Goal: Task Accomplishment & Management: Complete application form

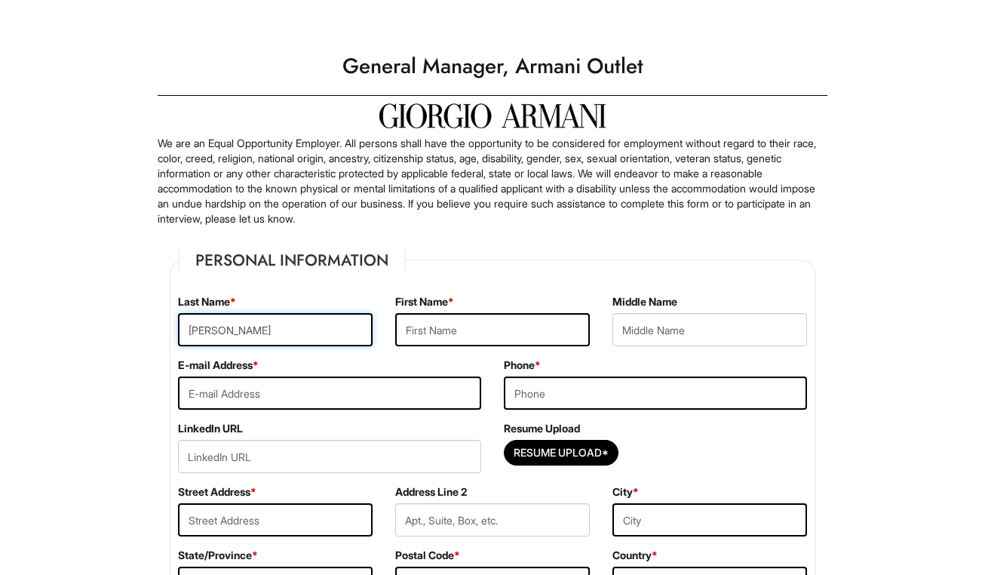
type input "[PERSON_NAME]"
type input "c"
type input "[EMAIL_ADDRESS][DOMAIN_NAME]"
type input "4013189331"
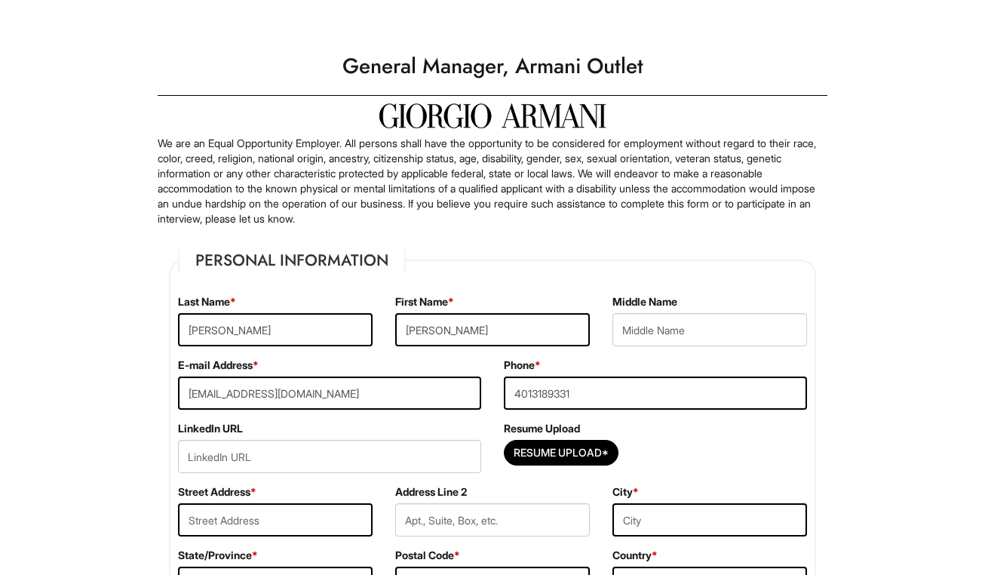
click at [222, 473] on div "LinkedIn URL" at bounding box center [330, 452] width 326 height 63
click at [563, 450] on input "Resume Upload*" at bounding box center [560, 452] width 113 height 24
type input "C:\fakepath\resume 2025 2.docx"
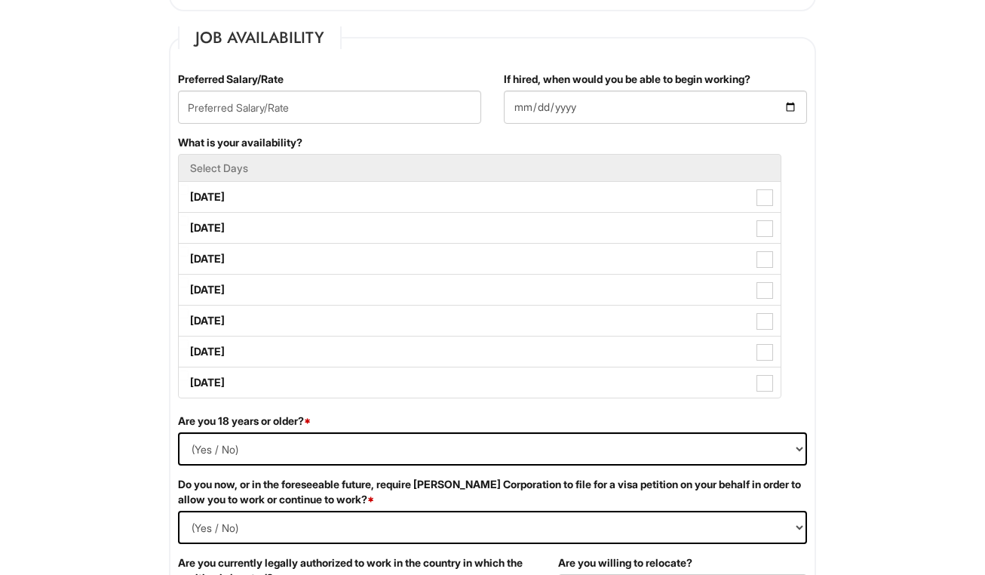
scroll to position [321, 0]
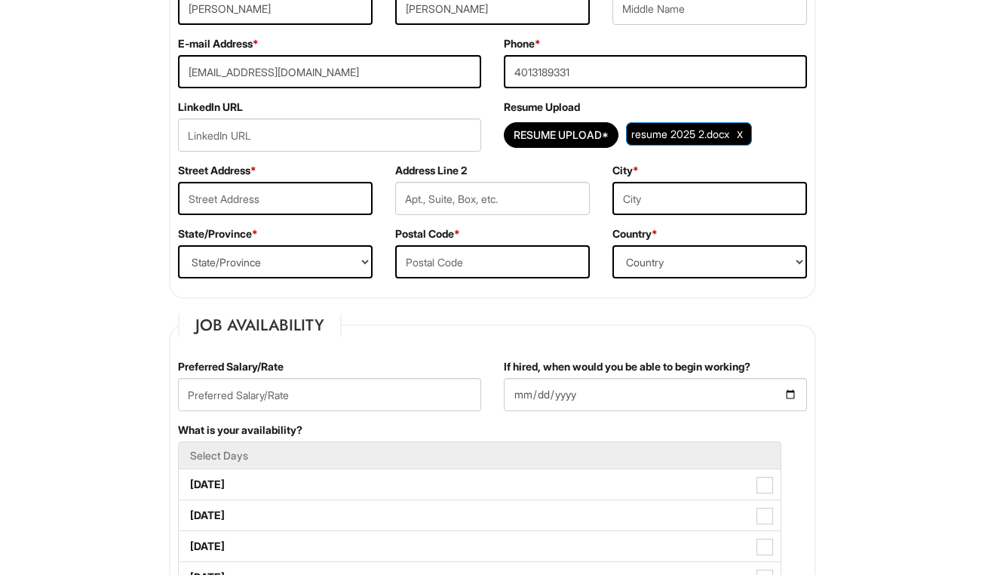
type input "[STREET_ADDRESS]"
type input "A15"
type input "Pawtucket"
select select "RI"
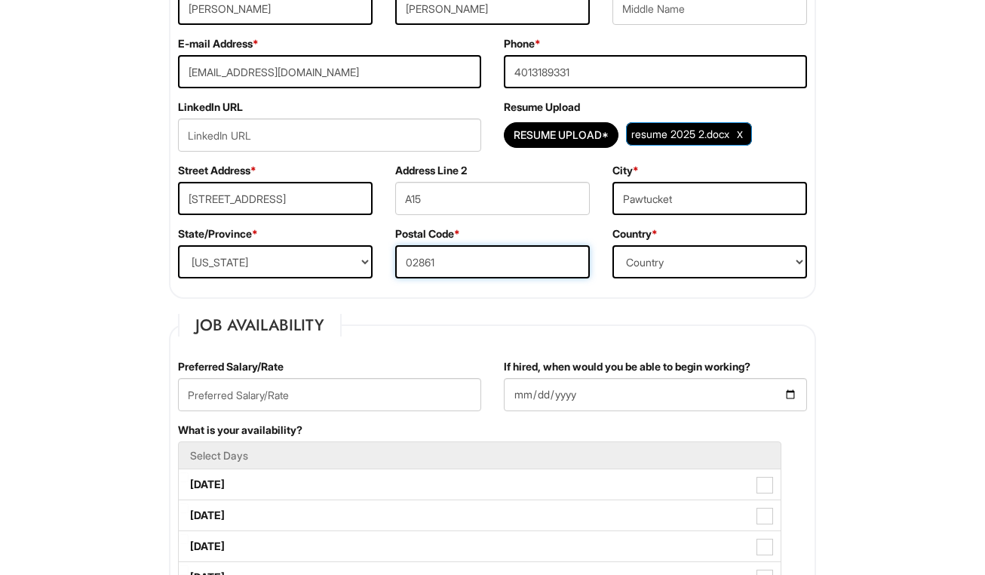
type input "02861"
select select "[GEOGRAPHIC_DATA]"
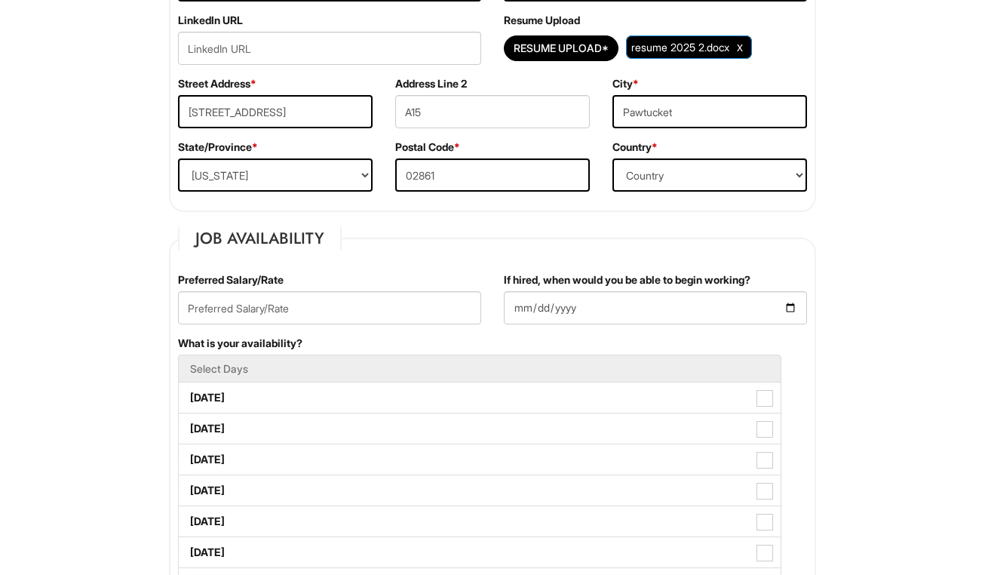
scroll to position [259, 0]
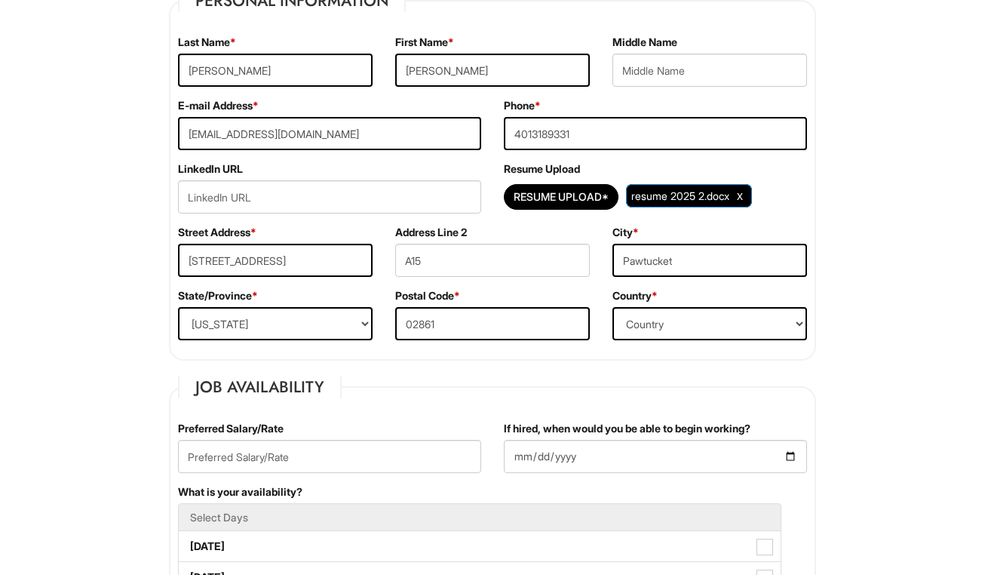
click at [294, 437] on div "Preferred Salary/Rate" at bounding box center [330, 452] width 326 height 63
click at [292, 462] on input "text" at bounding box center [329, 456] width 303 height 33
type input "85,000"
click at [519, 453] on input "If hired, when would you be able to begin working?" at bounding box center [655, 456] width 303 height 33
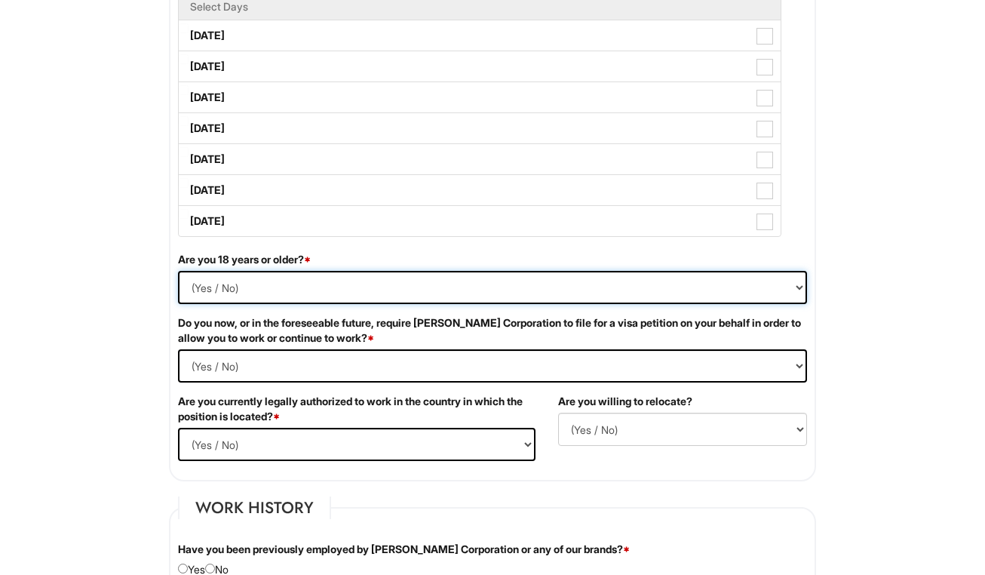
select select "Yes"
select Required "No"
select select "Yes"
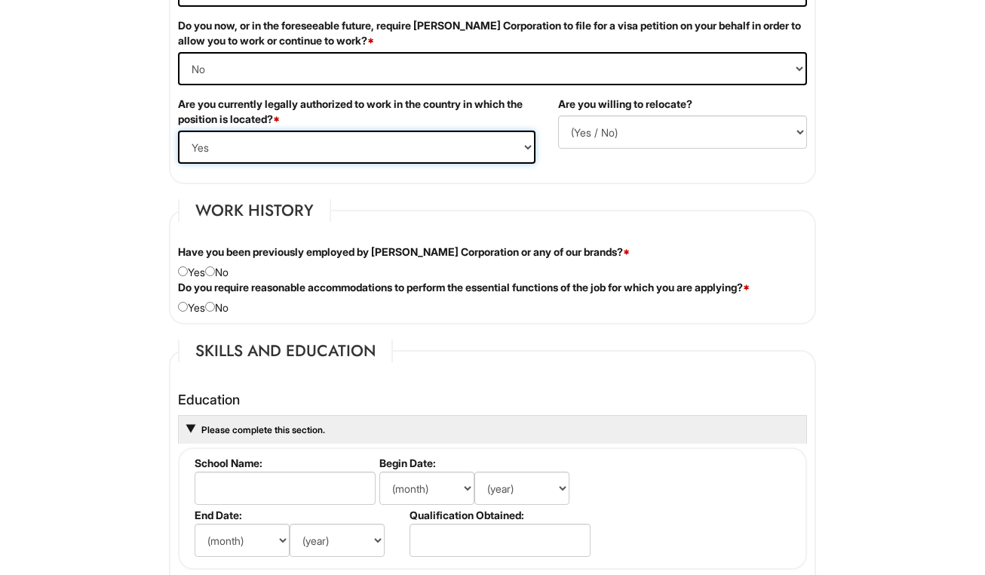
scroll to position [1234, 0]
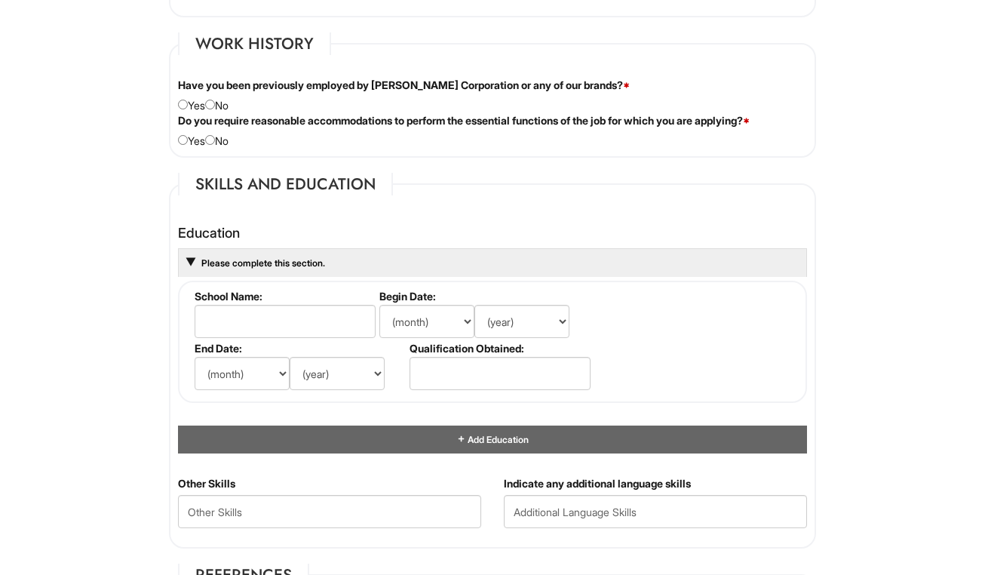
click at [190, 258] on span at bounding box center [190, 262] width 9 height 9
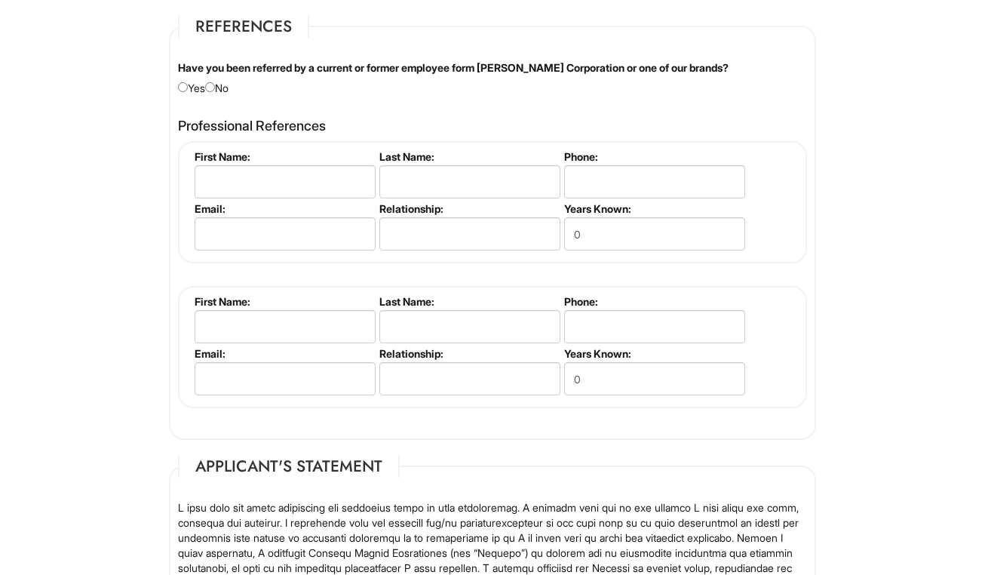
scroll to position [1577, 0]
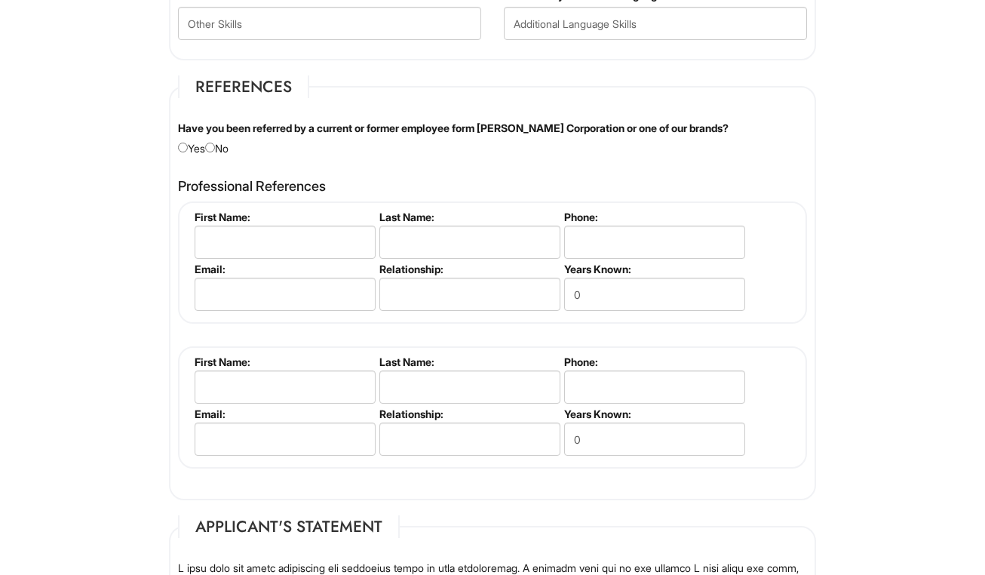
click at [216, 149] on div "Have you been referred by a current or former employee form [PERSON_NAME] Corpo…" at bounding box center [493, 138] width 652 height 35
drag, startPoint x: 209, startPoint y: 141, endPoint x: 225, endPoint y: 151, distance: 19.3
click at [217, 146] on div "Have you been referred by a current or former employee form [PERSON_NAME] Corpo…" at bounding box center [493, 138] width 652 height 35
click at [225, 151] on fieldset "References Have you been referred by a current or former employee form [PERSON_…" at bounding box center [492, 287] width 647 height 425
click at [219, 149] on div "Have you been referred by a current or former employee form [PERSON_NAME] Corpo…" at bounding box center [493, 138] width 652 height 35
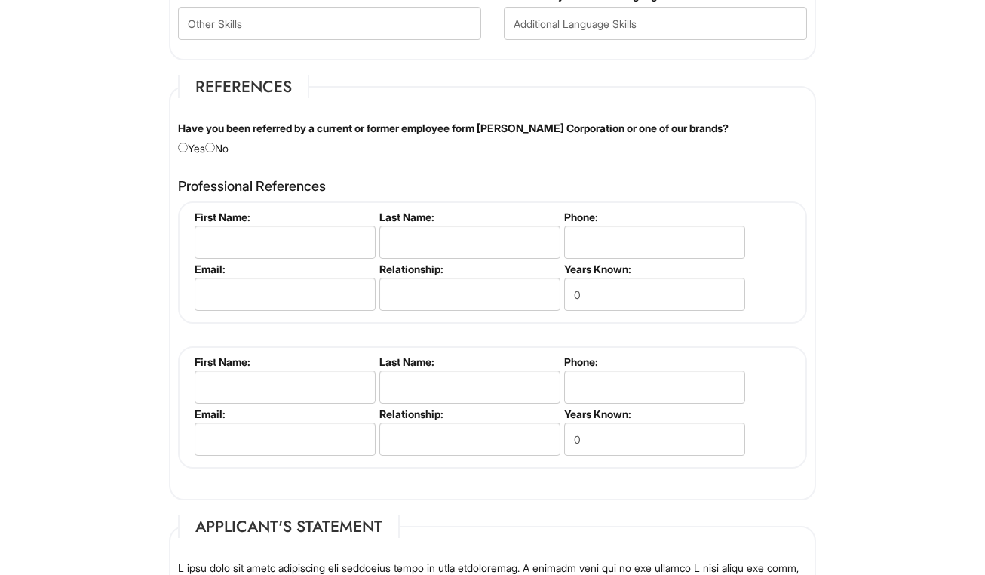
click at [215, 146] on input "radio" at bounding box center [210, 148] width 10 height 10
radio input "true"
type input "N"
type input "[PERSON_NAME]"
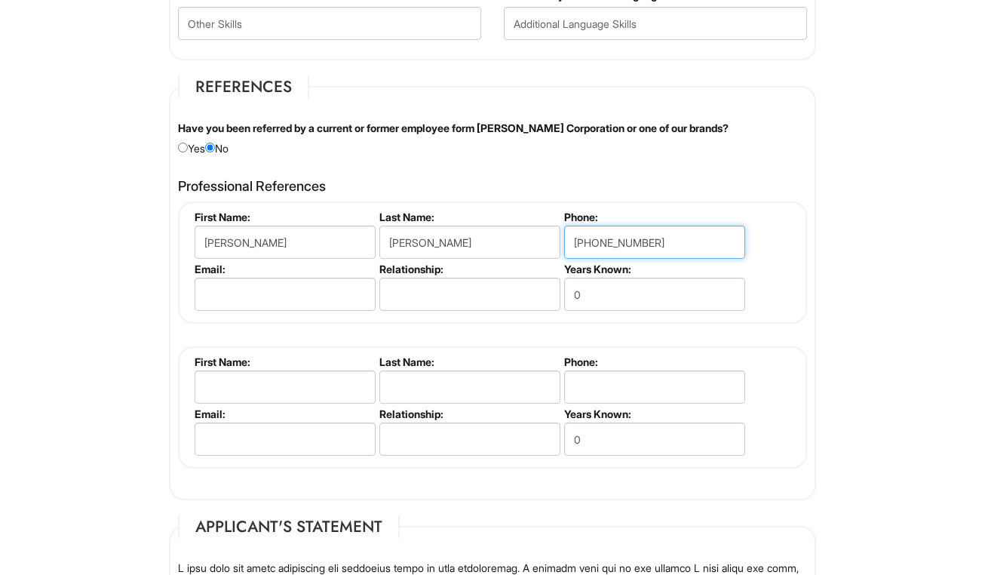
type input "[PHONE_NUMBER]"
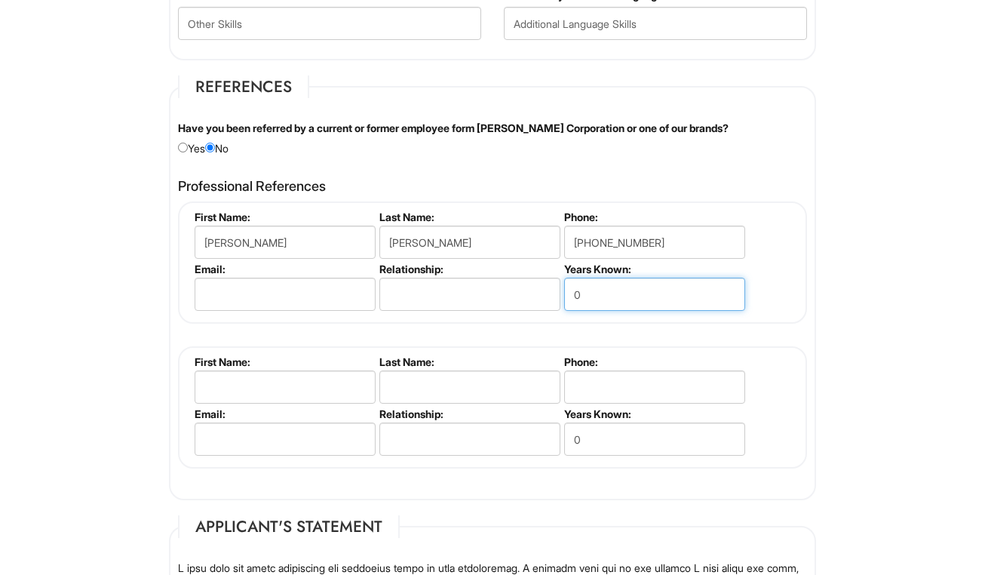
click at [606, 279] on input "0" at bounding box center [654, 294] width 181 height 33
type input "10"
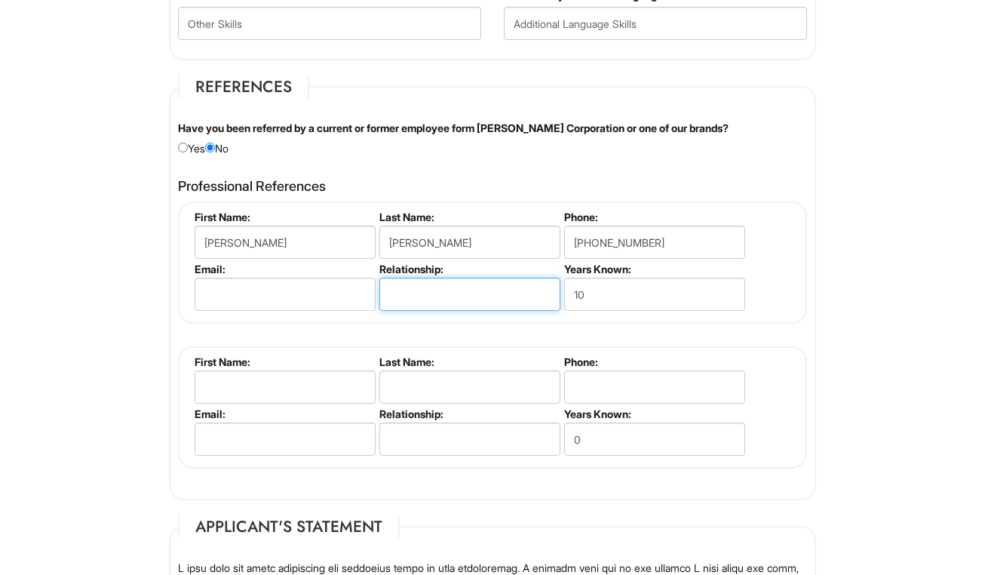
click at [467, 290] on input "text" at bounding box center [469, 294] width 181 height 33
type input "c"
type input "Former colleague"
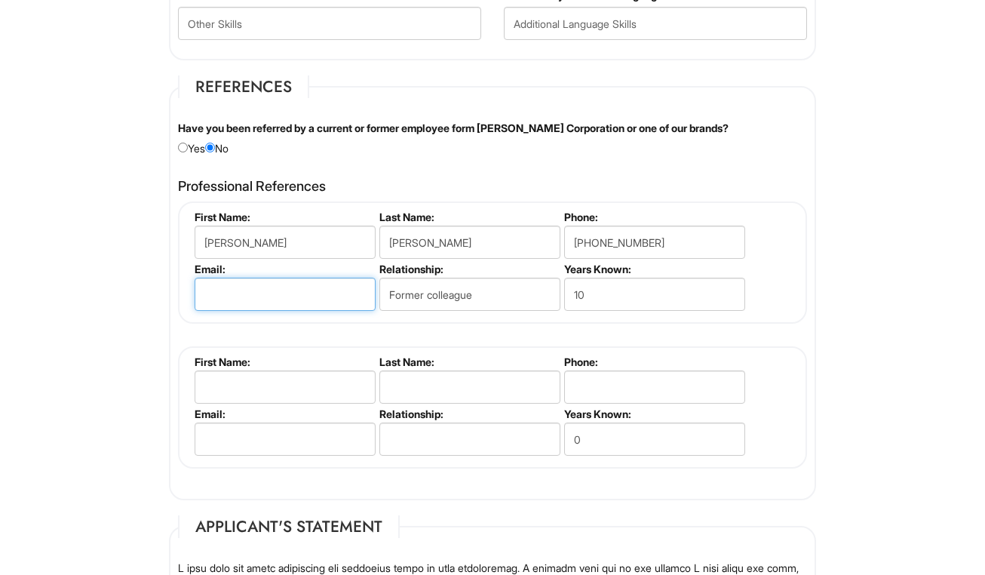
drag, startPoint x: 467, startPoint y: 290, endPoint x: 272, endPoint y: 298, distance: 194.7
type input "[EMAIL_ADDRESS][DOMAIN_NAME]"
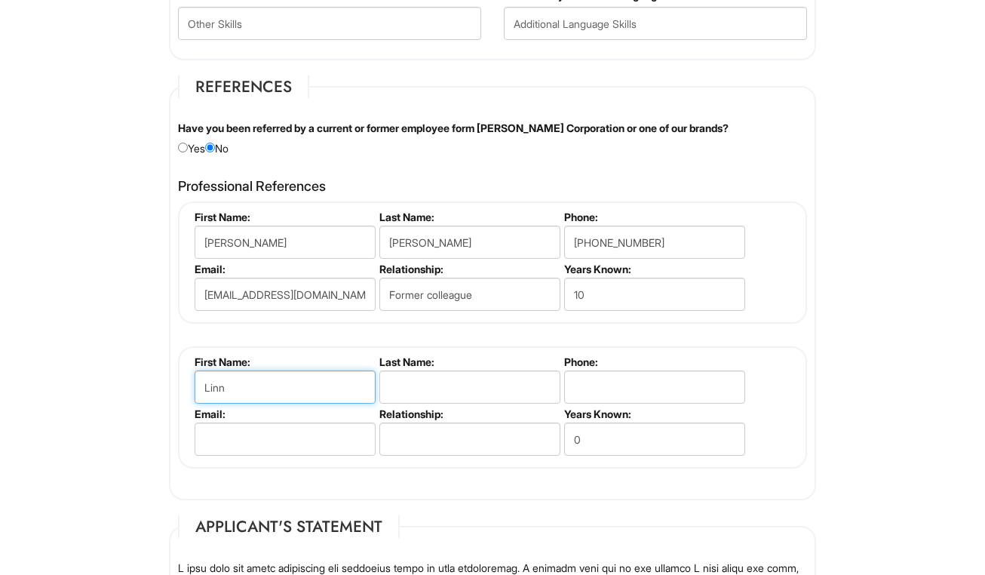
click at [261, 389] on input "Linn" at bounding box center [285, 386] width 181 height 33
type input "[PERSON_NAME]"
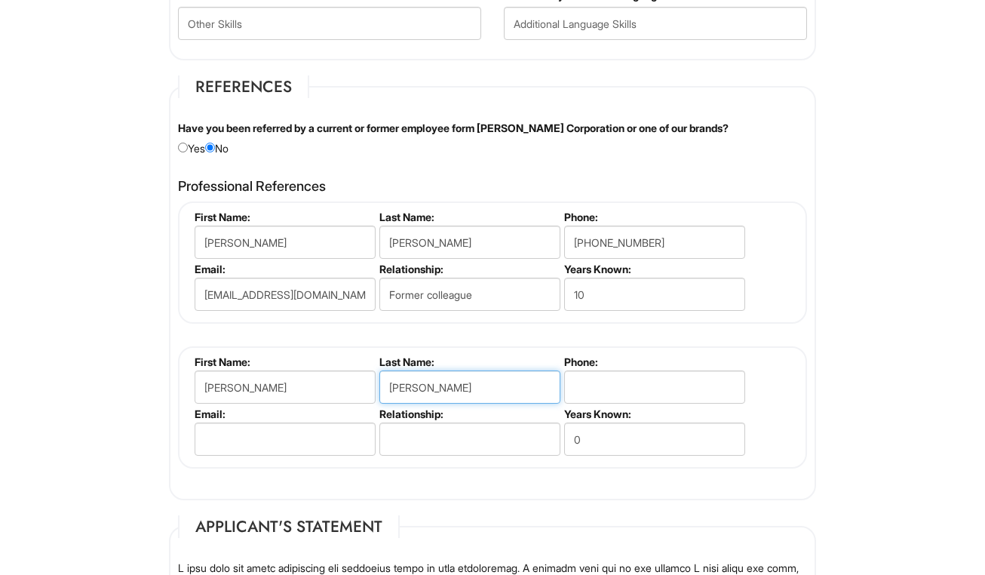
type input "[PERSON_NAME]"
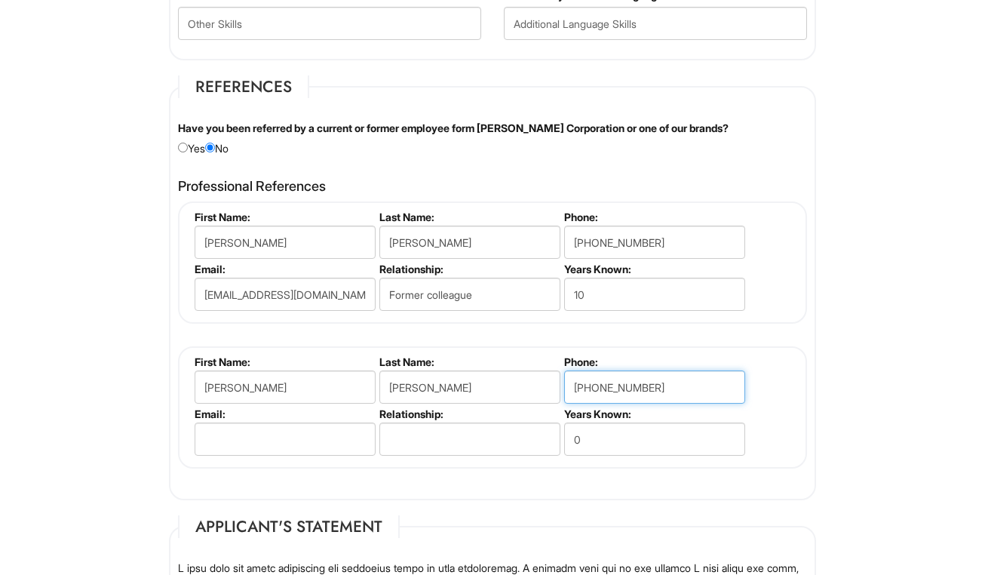
type input "[PHONE_NUMBER]"
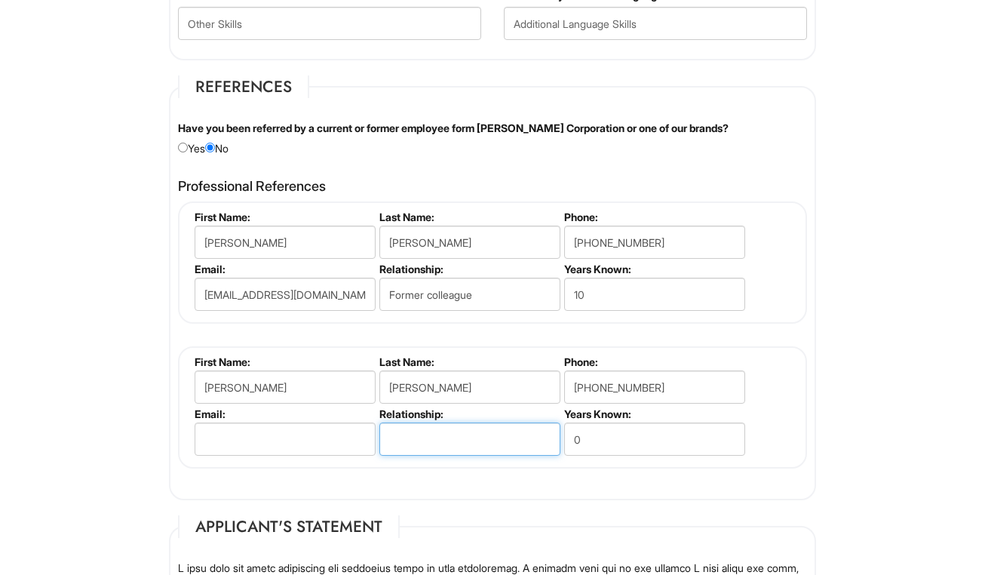
click at [437, 437] on input "text" at bounding box center [469, 438] width 181 height 33
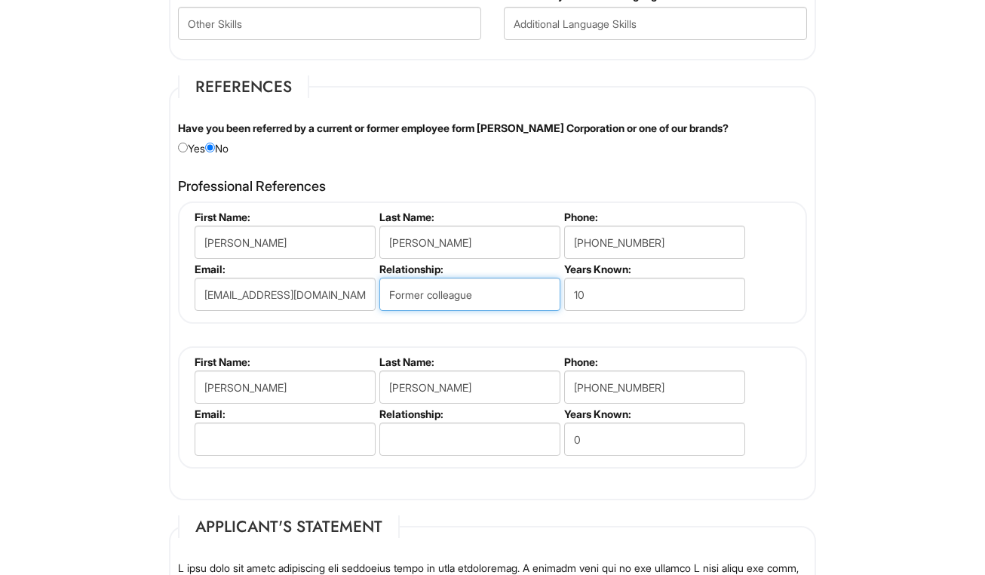
drag, startPoint x: 505, startPoint y: 295, endPoint x: 376, endPoint y: 283, distance: 129.5
click at [376, 283] on li "Relationship: Former colleague" at bounding box center [468, 288] width 185 height 52
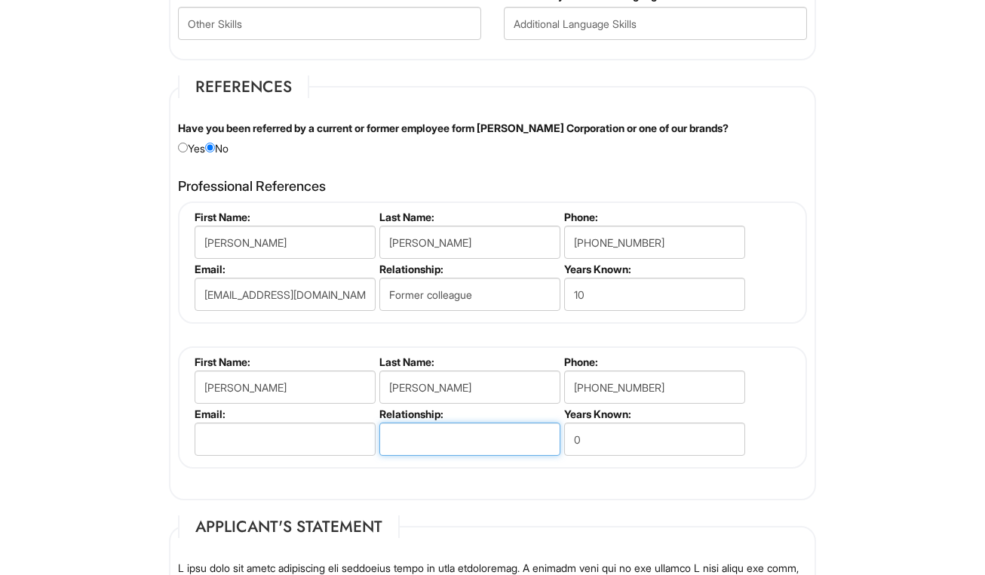
click at [447, 422] on input "text" at bounding box center [469, 438] width 181 height 33
paste input "Former colleague"
type input "Former colleague"
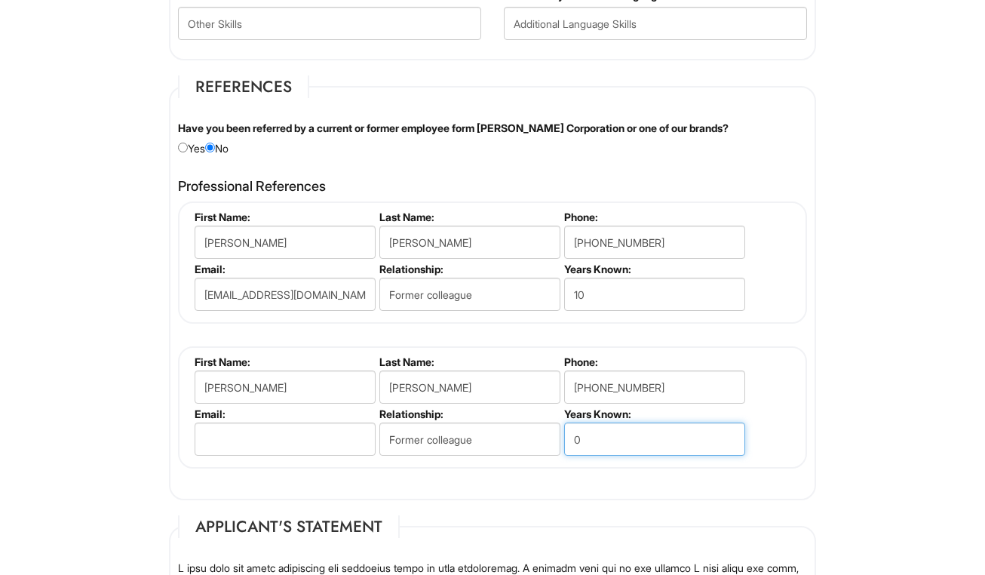
click at [679, 439] on input "0" at bounding box center [654, 438] width 181 height 33
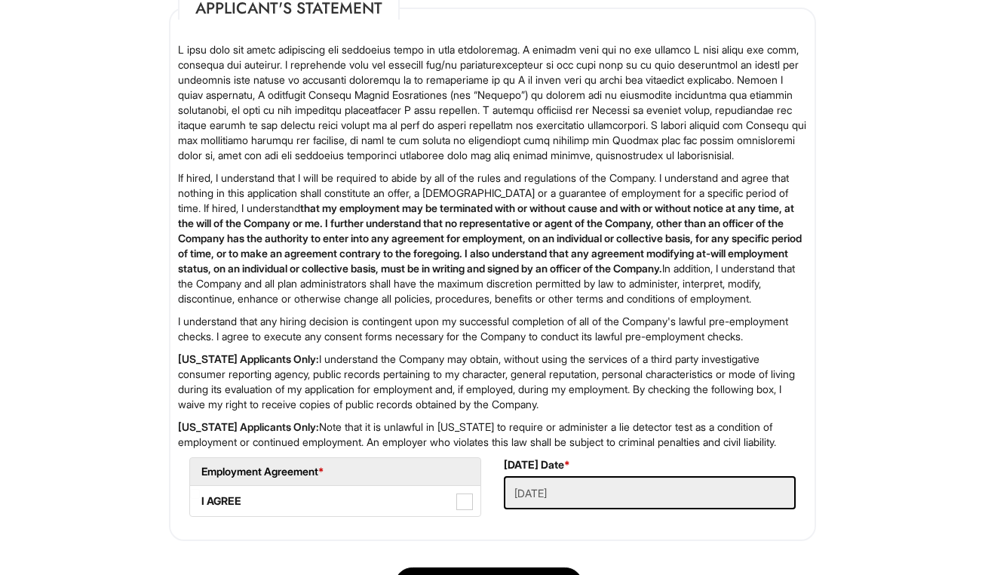
scroll to position [2266, 0]
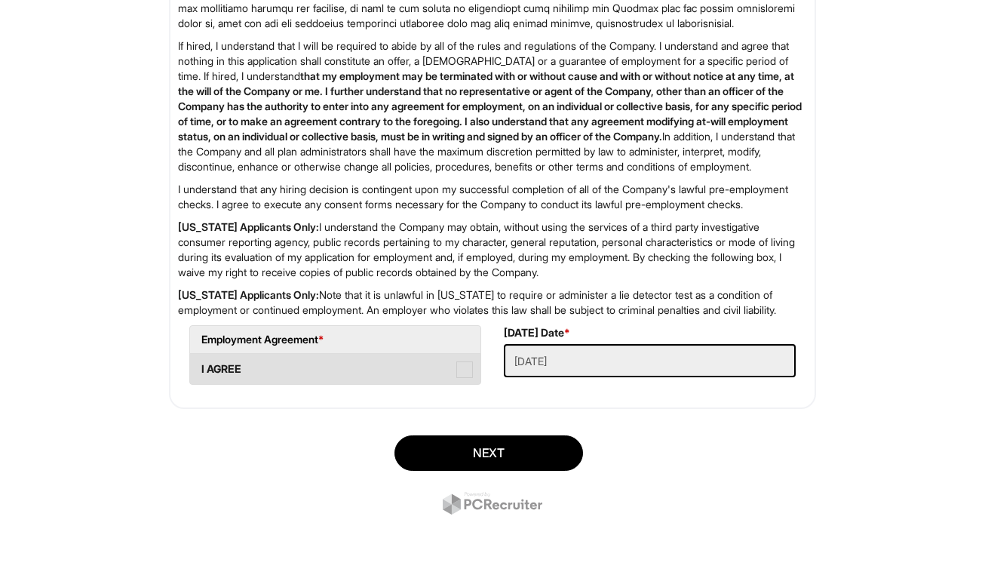
type input "3"
click at [464, 378] on span at bounding box center [464, 369] width 17 height 17
click at [200, 366] on AGREE "I AGREE" at bounding box center [195, 362] width 10 height 10
checkbox AGREE "true"
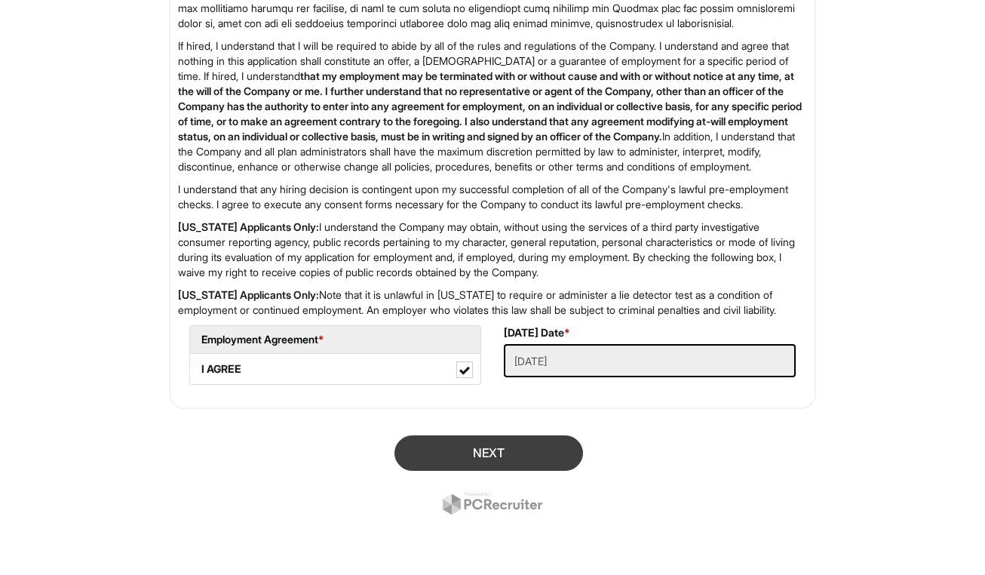
click at [529, 471] on button "Next" at bounding box center [488, 452] width 189 height 35
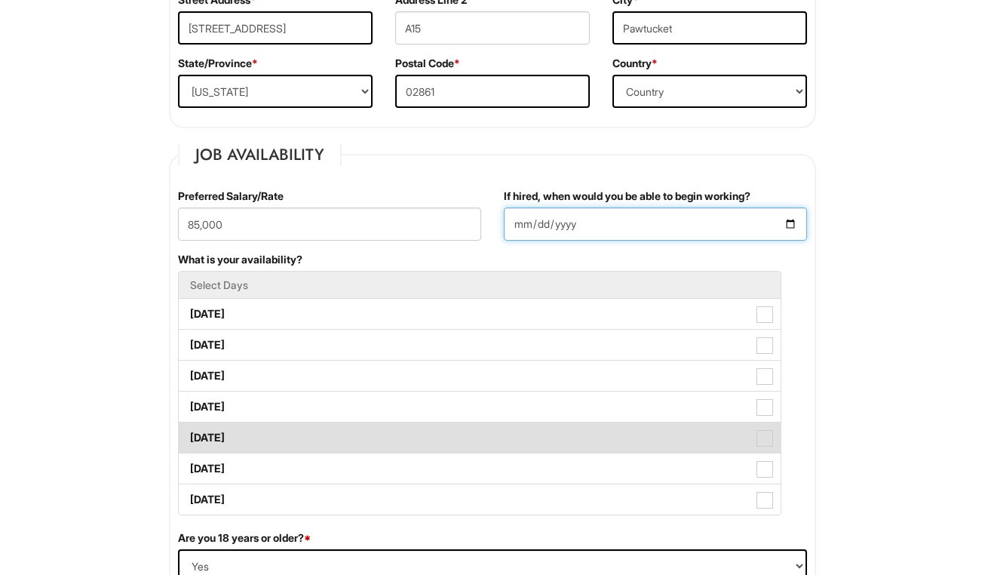
scroll to position [608, 0]
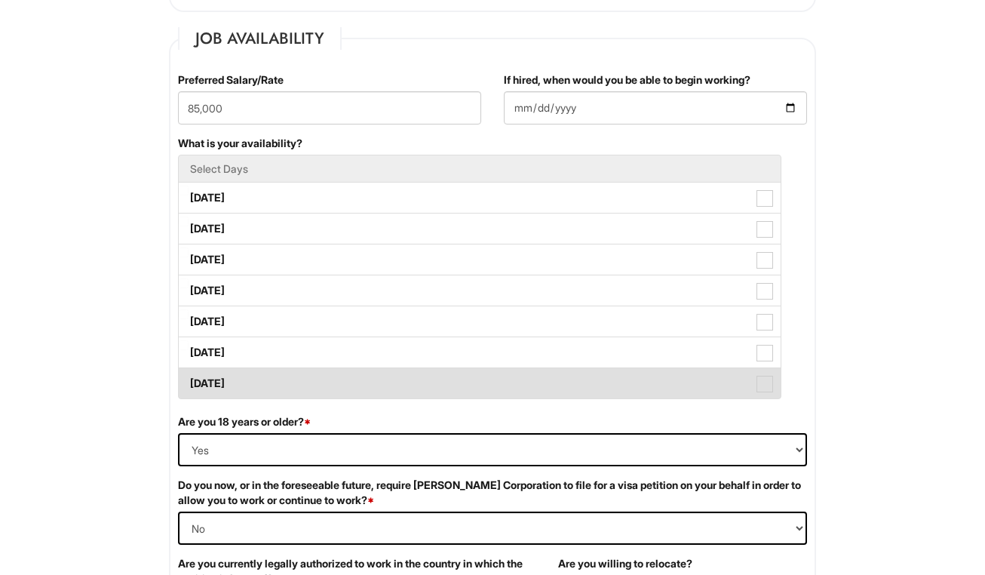
click at [247, 391] on label "[DATE]" at bounding box center [480, 383] width 602 height 30
click at [189, 381] on Available_Sunday "[DATE]" at bounding box center [184, 376] width 10 height 10
checkbox Available_Sunday "true"
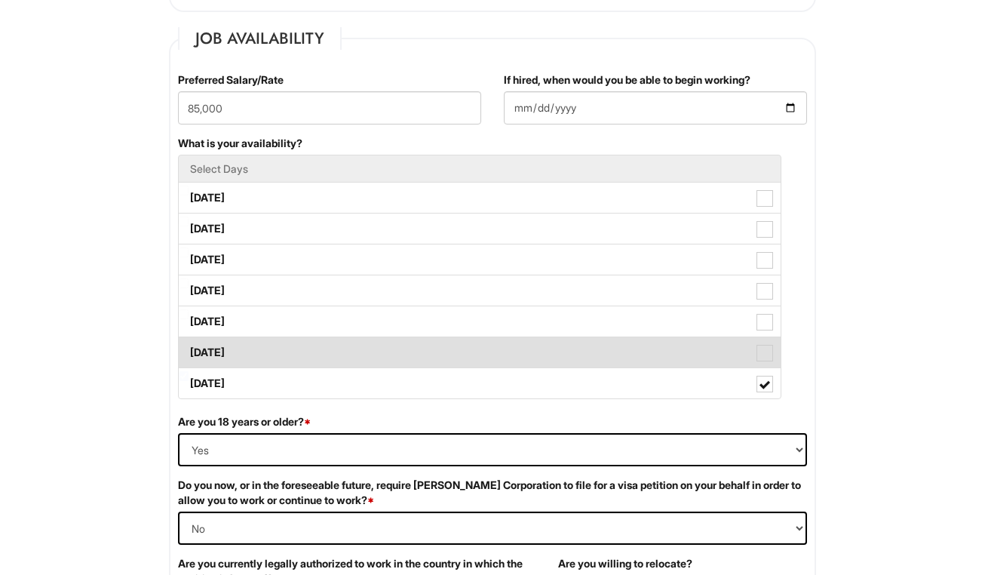
click at [249, 344] on label "[DATE]" at bounding box center [480, 352] width 602 height 30
click at [189, 344] on Available_Saturday "[DATE]" at bounding box center [184, 345] width 10 height 10
checkbox Available_Saturday "true"
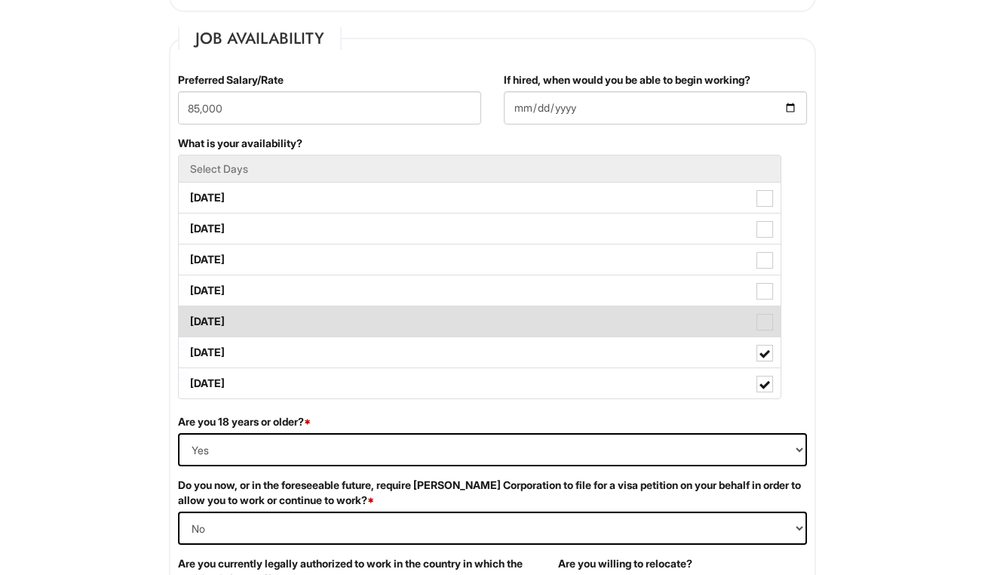
click at [255, 333] on label "[DATE]" at bounding box center [480, 321] width 602 height 30
click at [189, 319] on Available_Friday "[DATE]" at bounding box center [184, 314] width 10 height 10
checkbox Available_Friday "true"
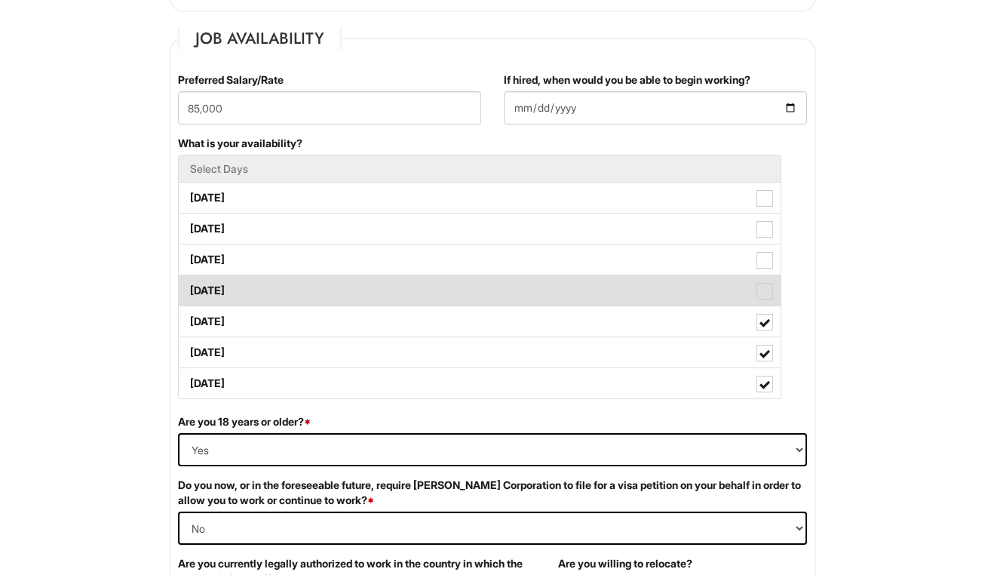
click at [275, 284] on label "[DATE]" at bounding box center [480, 290] width 602 height 30
click at [189, 284] on Available_Thursday "[DATE]" at bounding box center [184, 283] width 10 height 10
checkbox Available_Thursday "true"
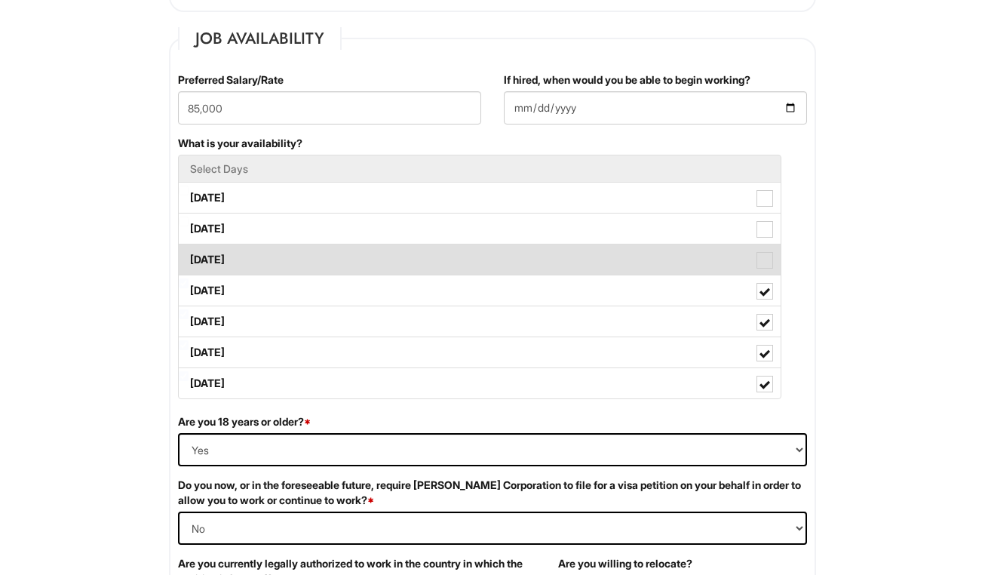
click at [312, 250] on label "[DATE]" at bounding box center [480, 259] width 602 height 30
click at [189, 250] on Available_Wednesday "[DATE]" at bounding box center [184, 252] width 10 height 10
checkbox Available_Wednesday "true"
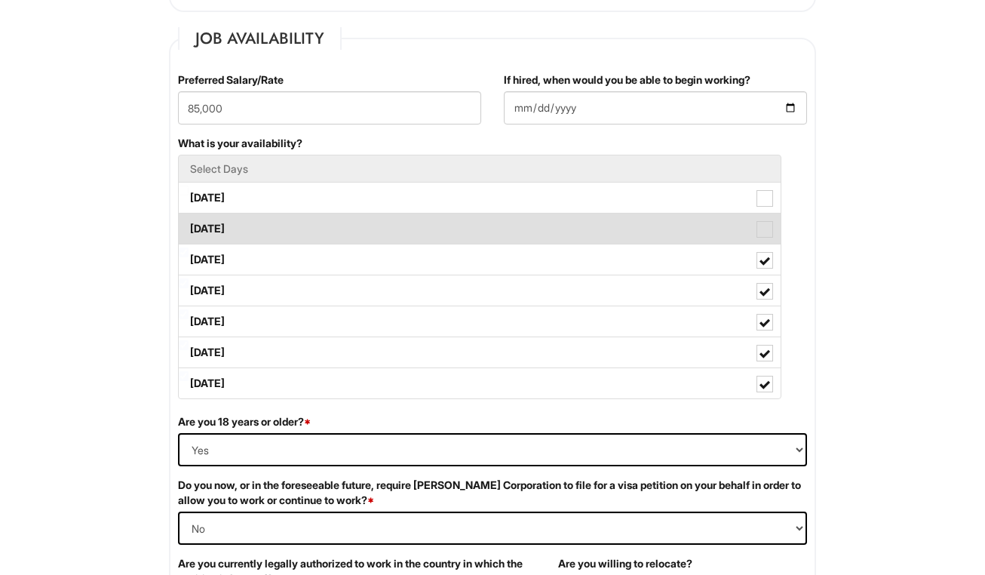
click at [330, 228] on label "[DATE]" at bounding box center [480, 228] width 602 height 30
click at [189, 226] on Available_Tuesday "[DATE]" at bounding box center [184, 221] width 10 height 10
checkbox Available_Tuesday "true"
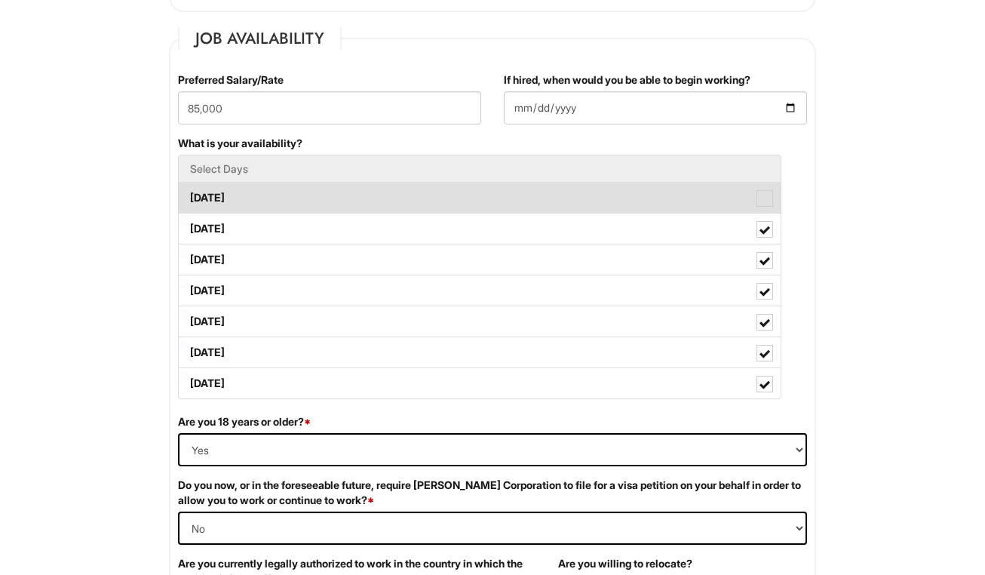
click at [336, 210] on label "[DATE]" at bounding box center [480, 197] width 602 height 30
click at [189, 195] on Available_Monday "[DATE]" at bounding box center [184, 191] width 10 height 10
checkbox Available_Monday "true"
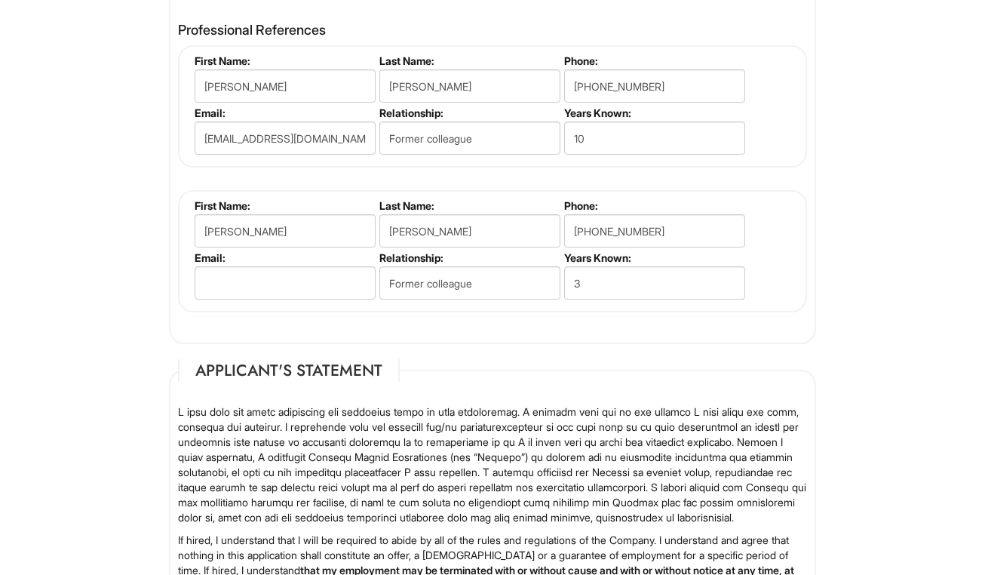
scroll to position [2200, 0]
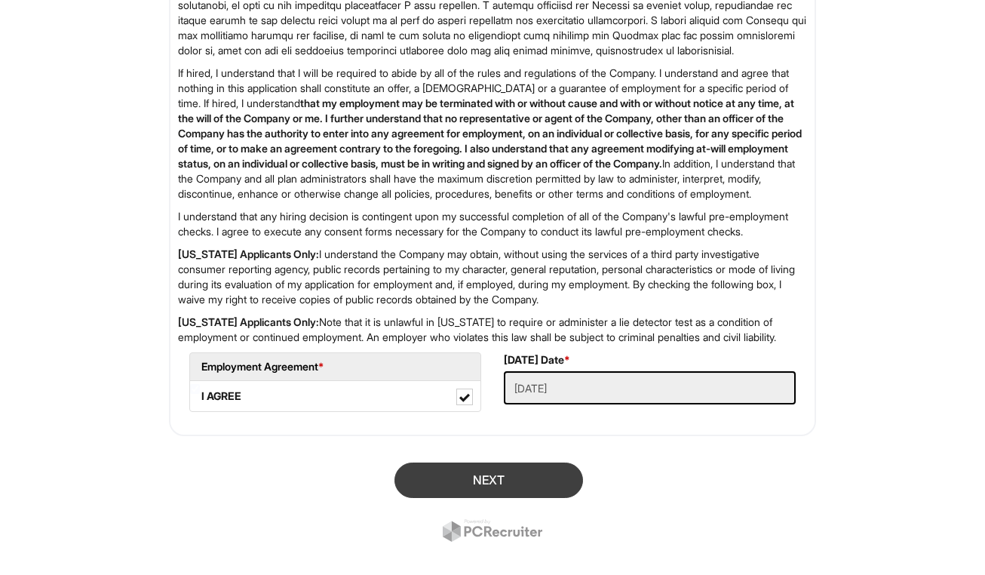
click at [527, 498] on button "Next" at bounding box center [488, 479] width 189 height 35
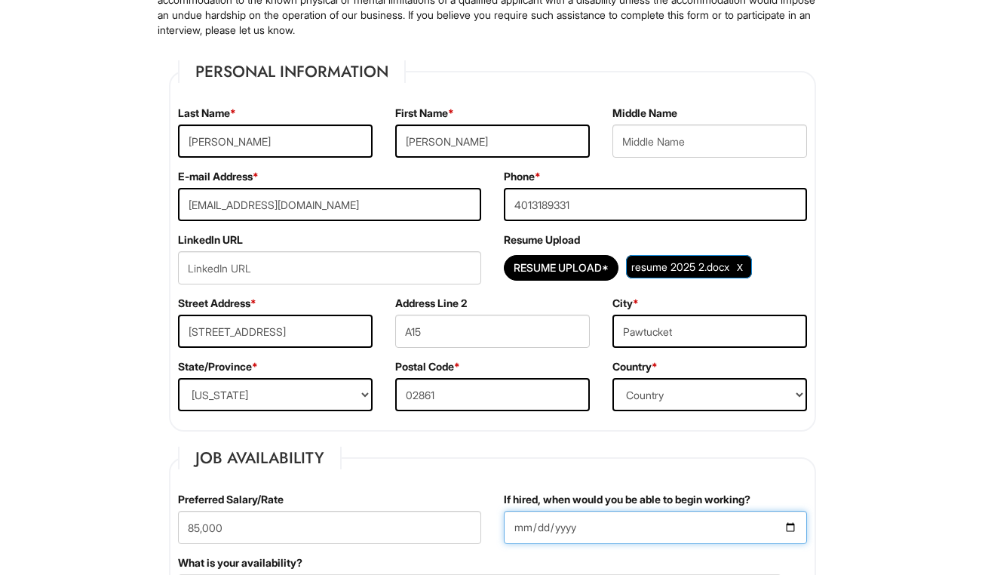
scroll to position [344, 0]
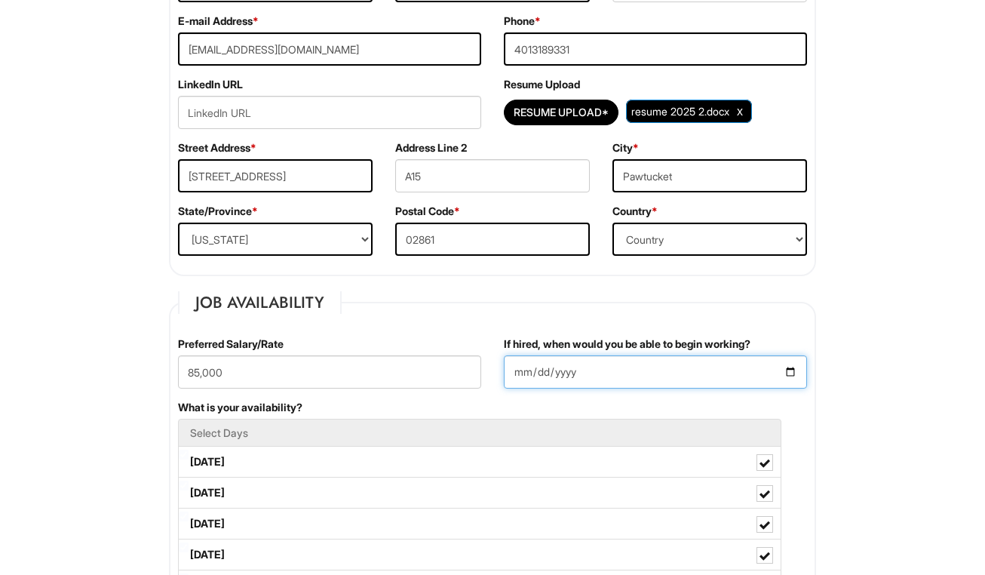
click at [575, 376] on input "If hired, when would you be able to begin working?" at bounding box center [655, 371] width 303 height 33
type input "[DATE]"
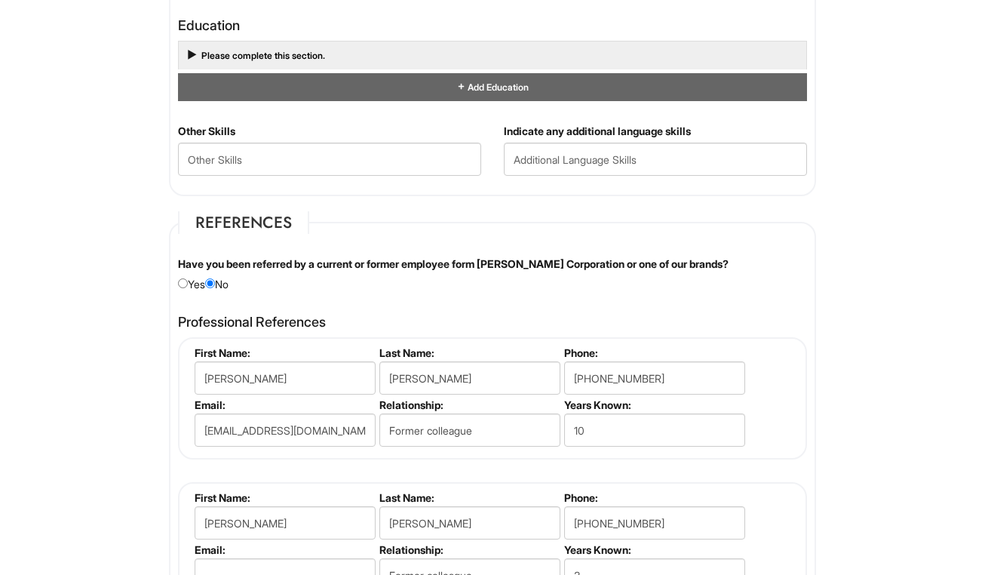
scroll to position [2280, 0]
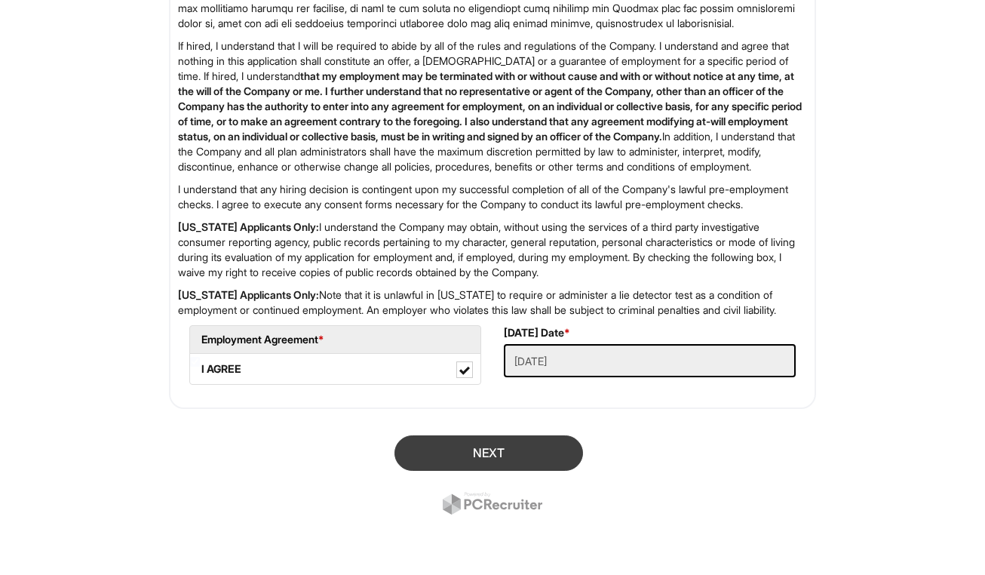
click at [533, 465] on button "Next" at bounding box center [488, 452] width 189 height 35
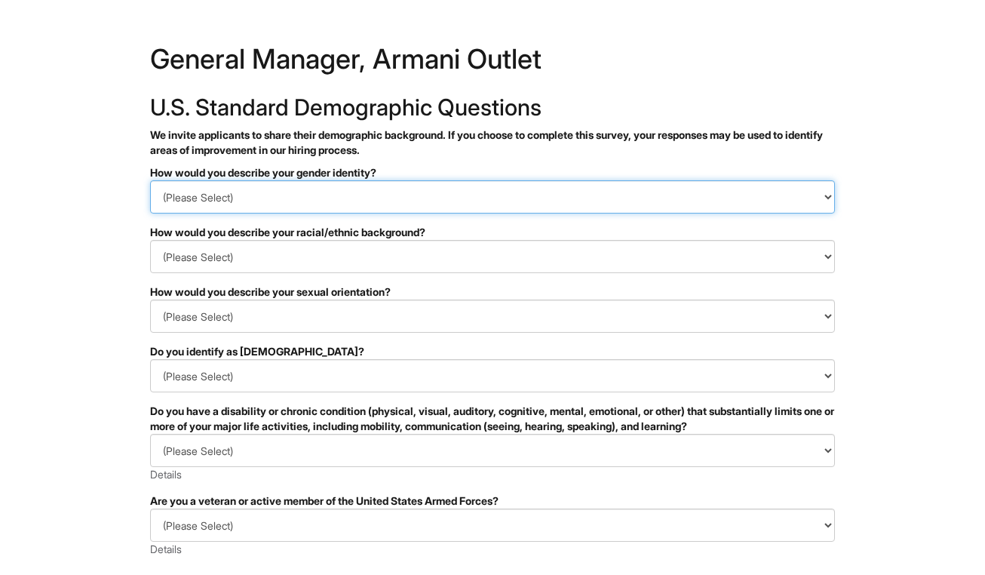
select select "Woman"
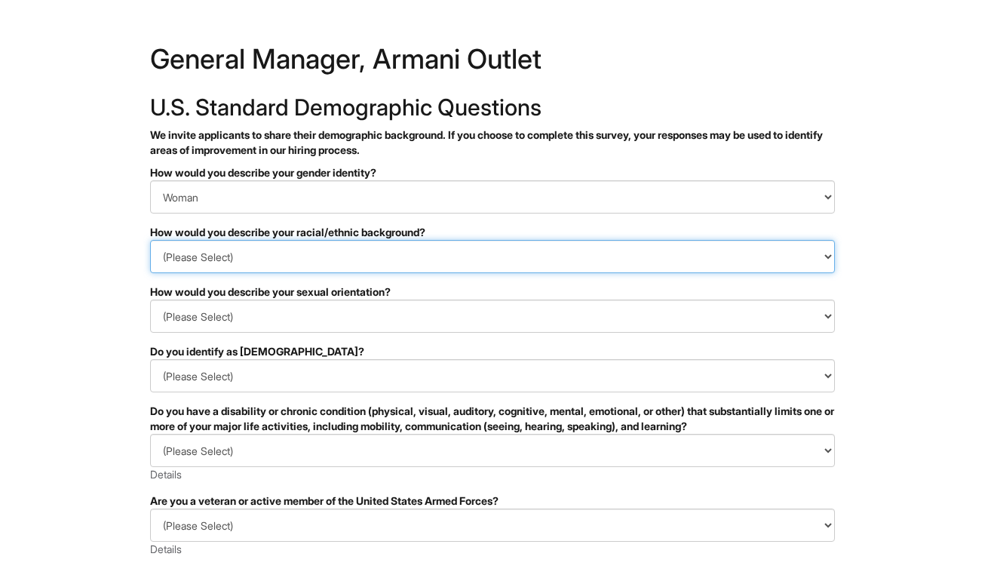
select select "Hispanic, Latinx or of Spanish Origin"
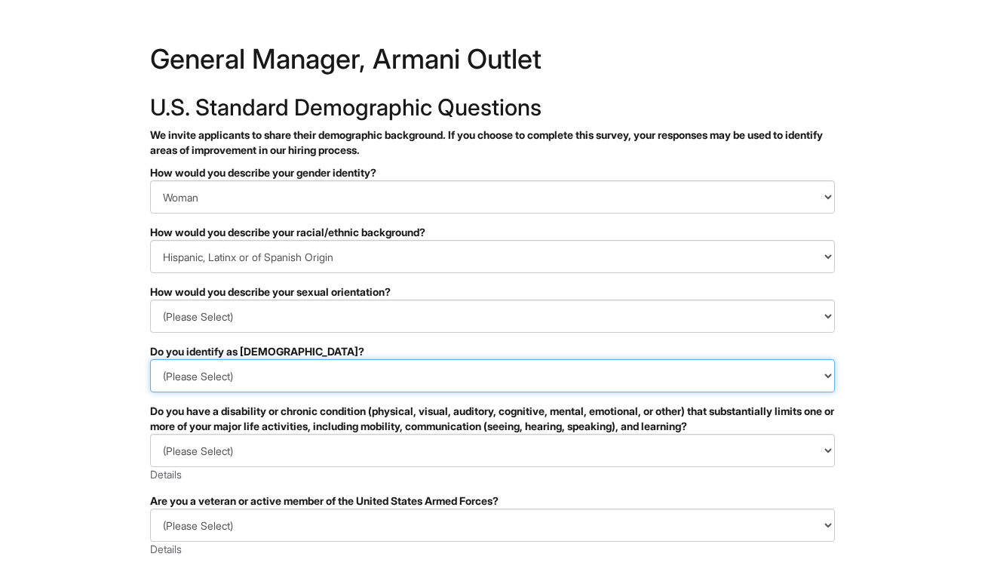
select select "No"
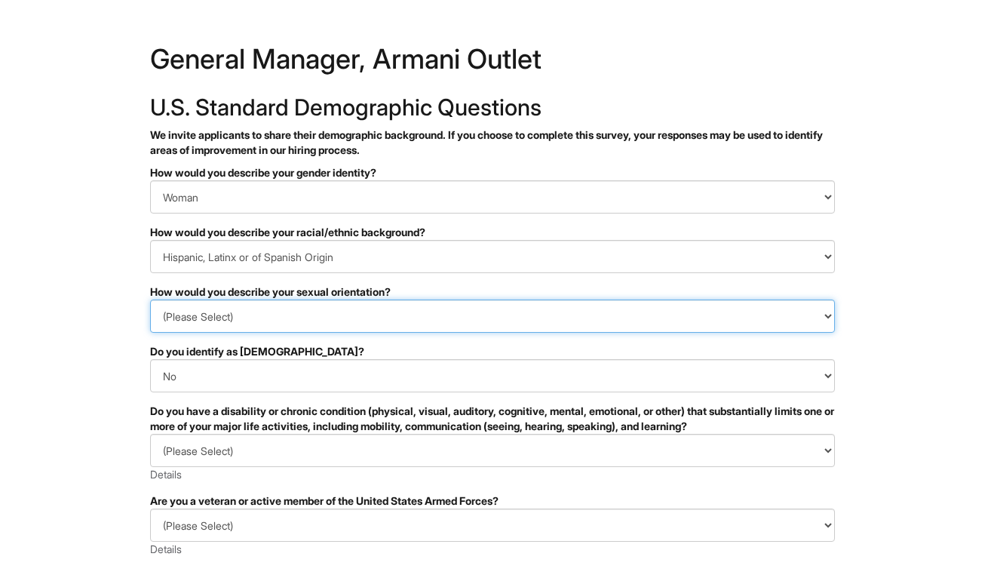
select select "I don't wish to answer"
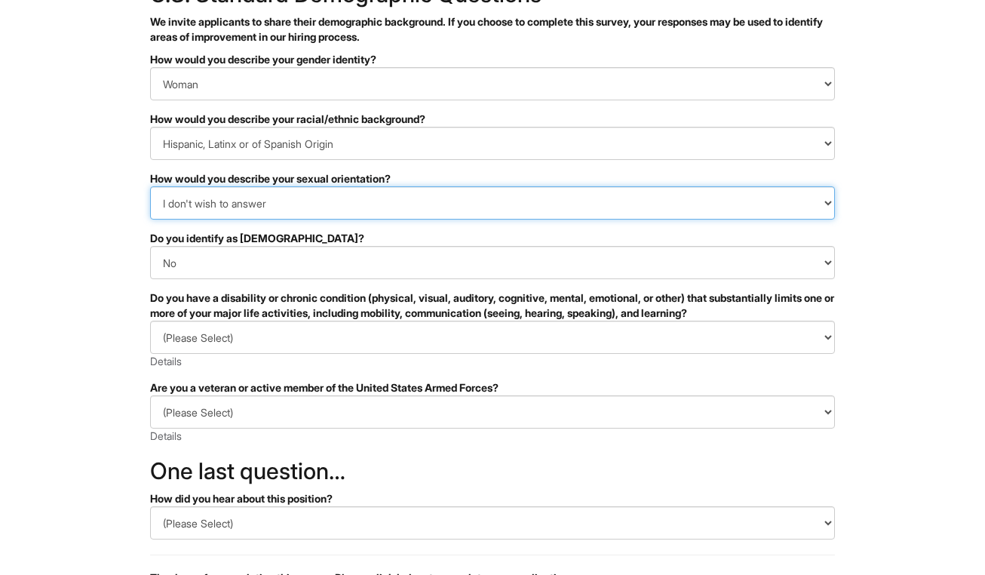
scroll to position [211, 0]
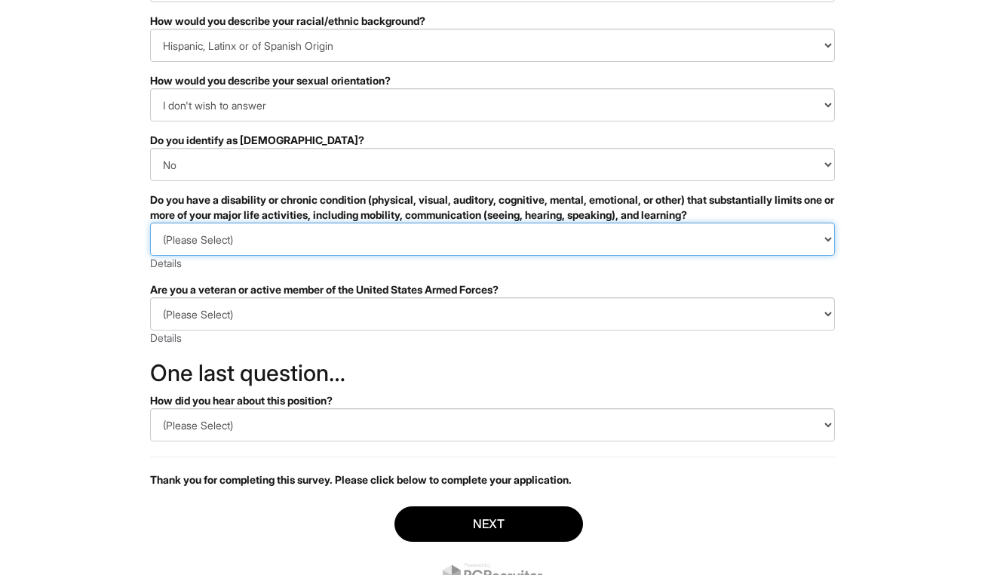
select select "NO, I DON'T HAVE A DISABILITY"
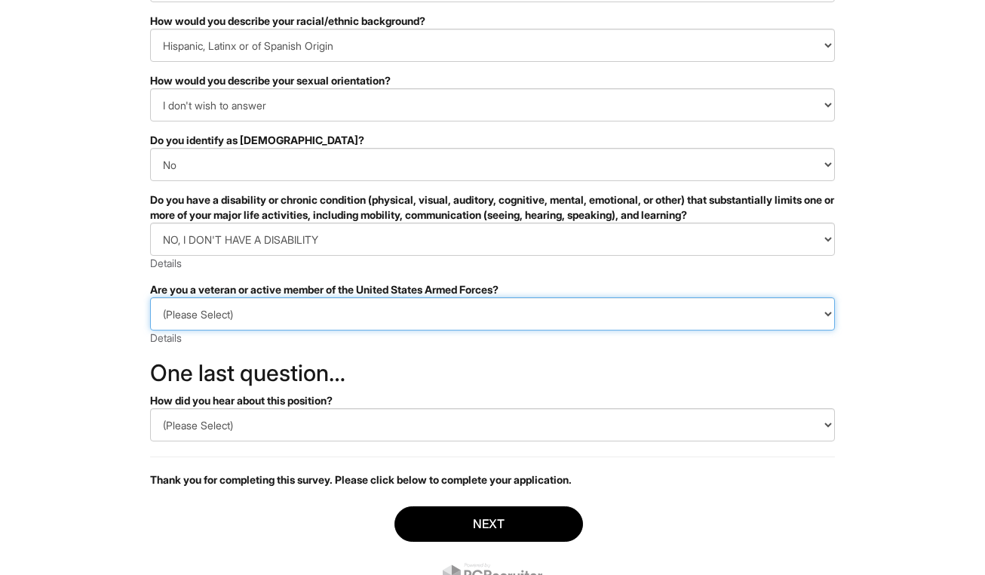
select select "I AM NOT A PROTECTED VETERAN"
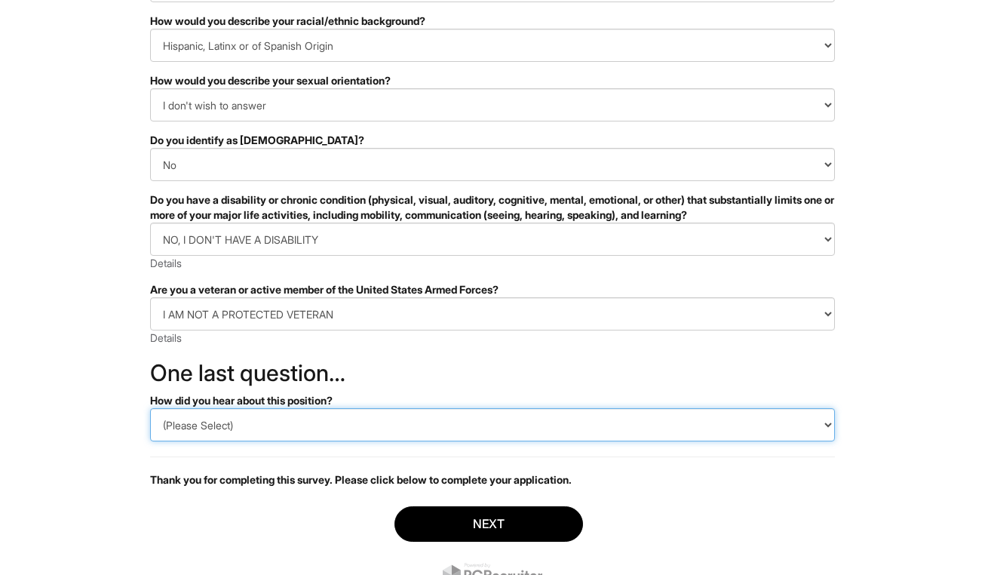
select select "LinkedIn"
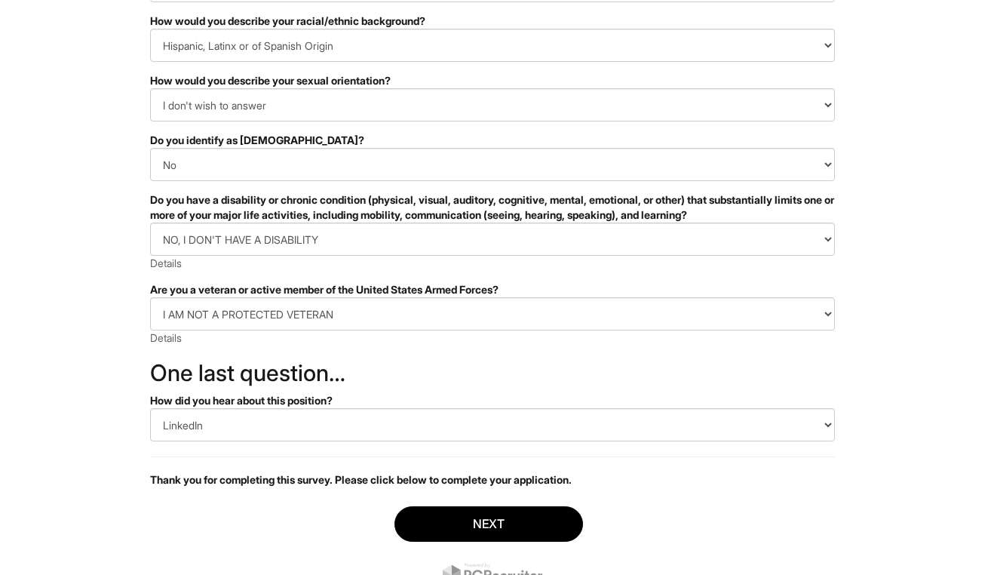
click at [487, 542] on div "Next" at bounding box center [492, 548] width 685 height 106
click at [475, 507] on button "Next" at bounding box center [488, 523] width 189 height 35
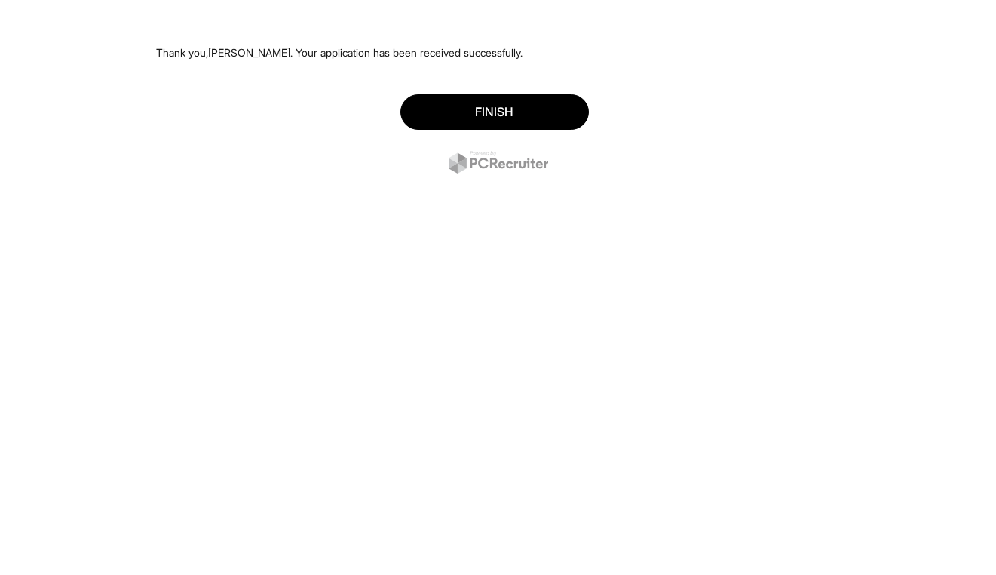
click at [484, 131] on div "Finish" at bounding box center [498, 136] width 685 height 106
click at [489, 109] on button "Finish" at bounding box center [494, 111] width 189 height 35
